Goal: Task Accomplishment & Management: Use online tool/utility

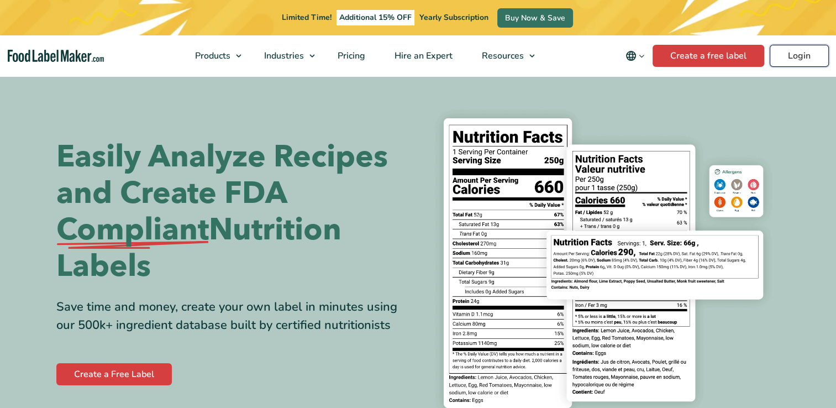
click at [789, 59] on link "Login" at bounding box center [798, 56] width 59 height 22
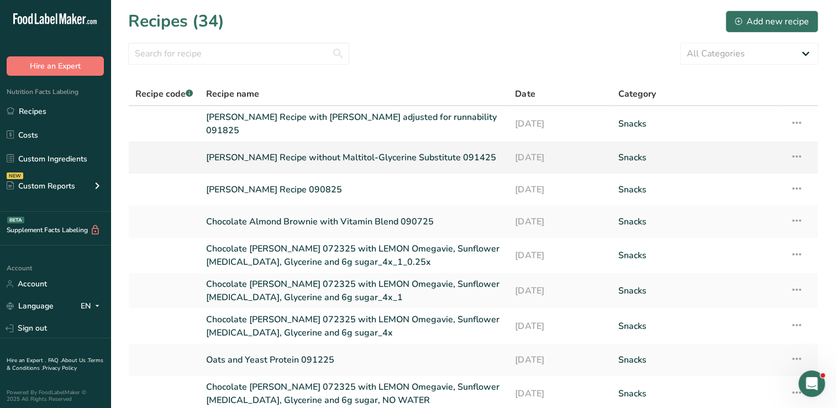
click at [362, 150] on link "[PERSON_NAME] Recipe without Maltitol-Glycerine Substitute 091425" at bounding box center [354, 157] width 296 height 23
